Goal: Use online tool/utility: Utilize a website feature to perform a specific function

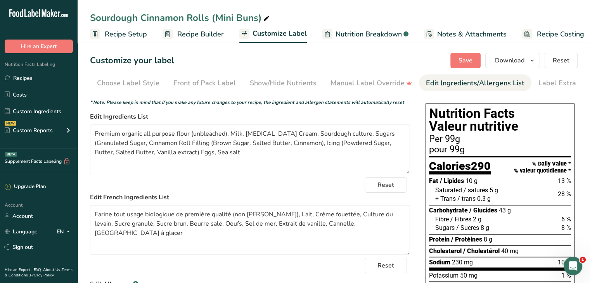
scroll to position [0, 8]
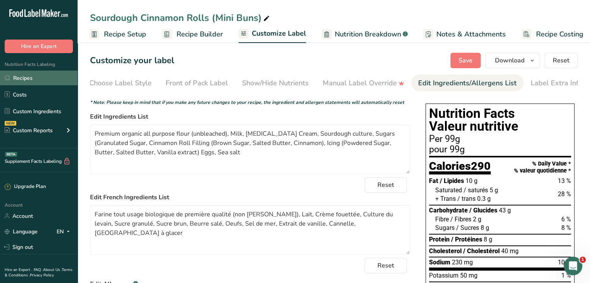
click at [29, 80] on link "Recipes" at bounding box center [39, 78] width 78 height 15
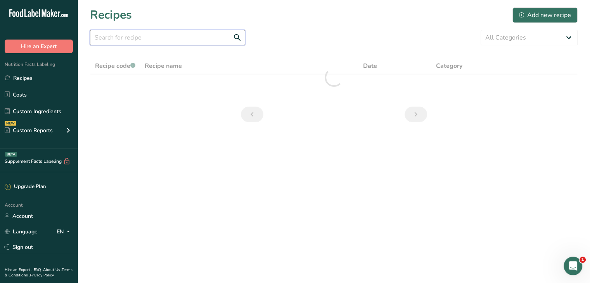
click at [207, 35] on input "text" at bounding box center [167, 38] width 155 height 16
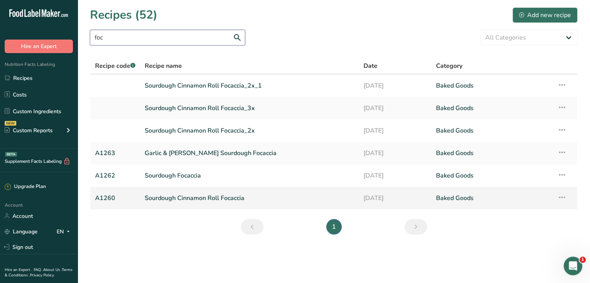
type input "foc"
click at [184, 200] on link "Sourdough Cinnamon Roll Focaccia" at bounding box center [249, 198] width 209 height 16
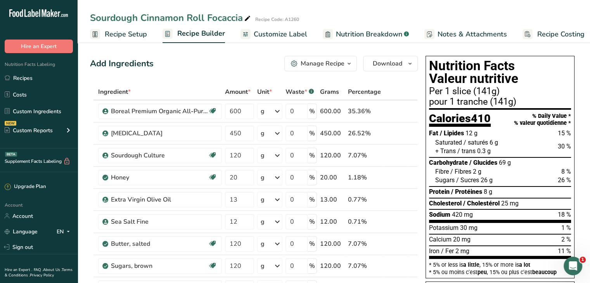
click at [335, 64] on div "Manage Recipe" at bounding box center [323, 63] width 44 height 9
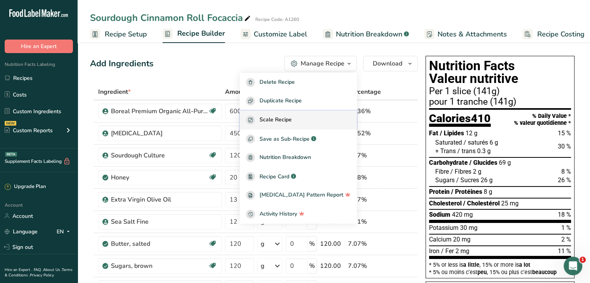
click at [292, 120] on span "Scale Recipe" at bounding box center [276, 120] width 32 height 9
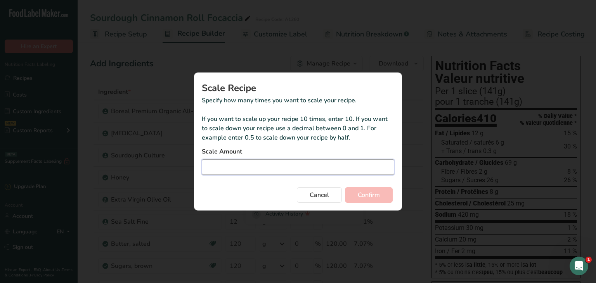
click at [262, 168] on input "Duplicate recipe modal" at bounding box center [298, 168] width 193 height 16
type input "2"
click at [345, 187] on button "Confirm" at bounding box center [369, 195] width 48 height 16
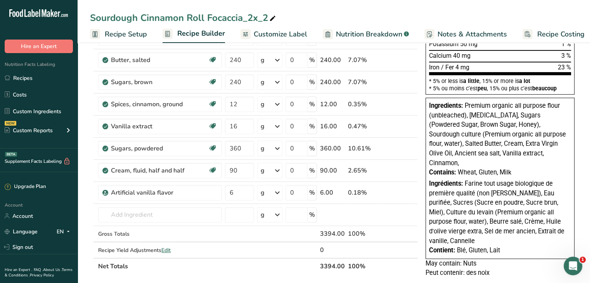
scroll to position [184, 0]
